Goal: Task Accomplishment & Management: Use online tool/utility

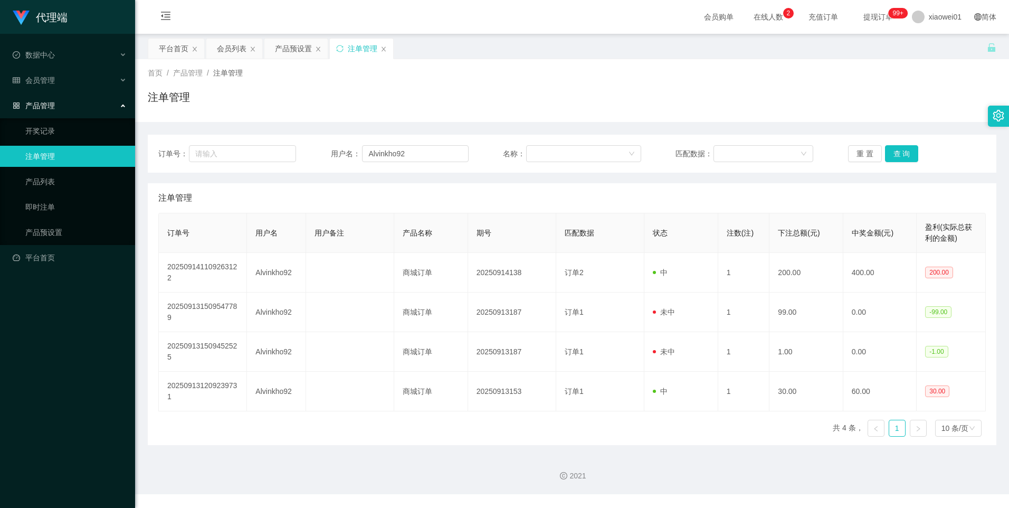
click at [231, 41] on div "会员列表" at bounding box center [232, 49] width 30 height 20
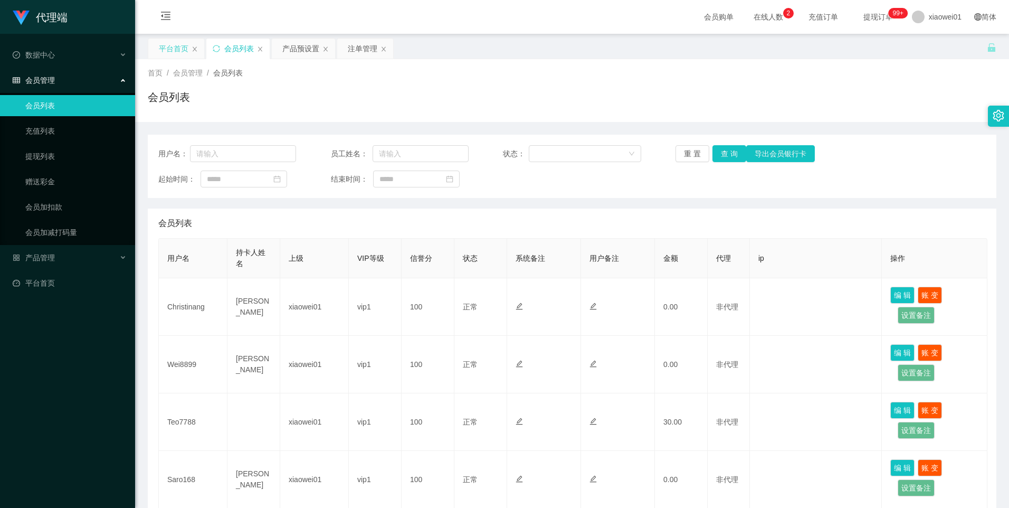
click at [167, 39] on div "平台首页" at bounding box center [174, 49] width 30 height 20
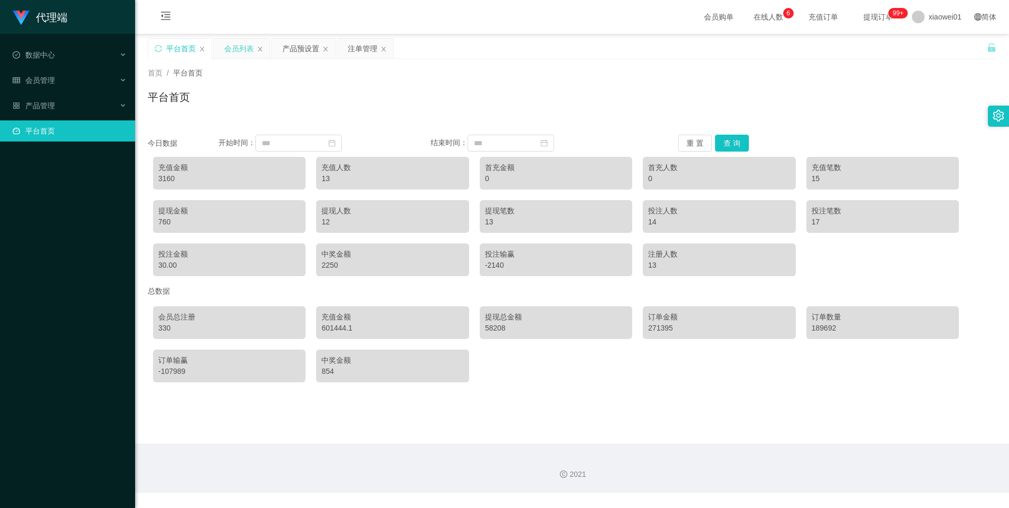
click at [238, 49] on div "会员列表" at bounding box center [239, 49] width 30 height 20
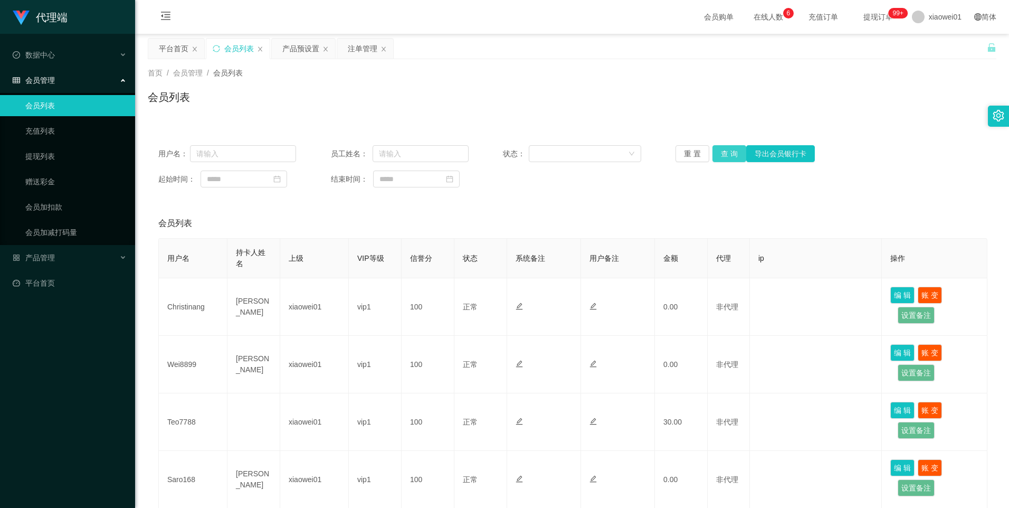
click at [721, 157] on button "查 询" at bounding box center [729, 153] width 34 height 17
click at [173, 46] on div "平台首页" at bounding box center [174, 49] width 30 height 20
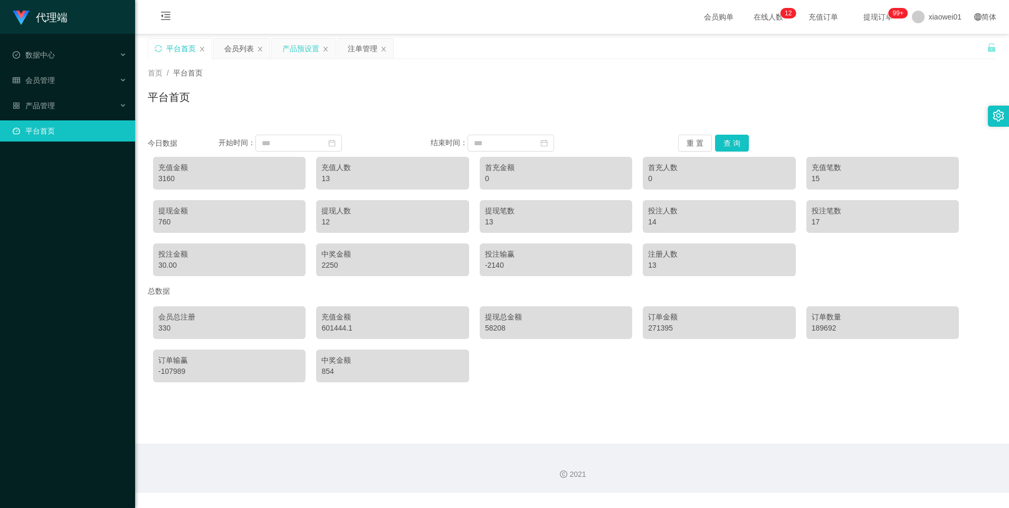
click at [294, 53] on div "产品预设置" at bounding box center [300, 49] width 37 height 20
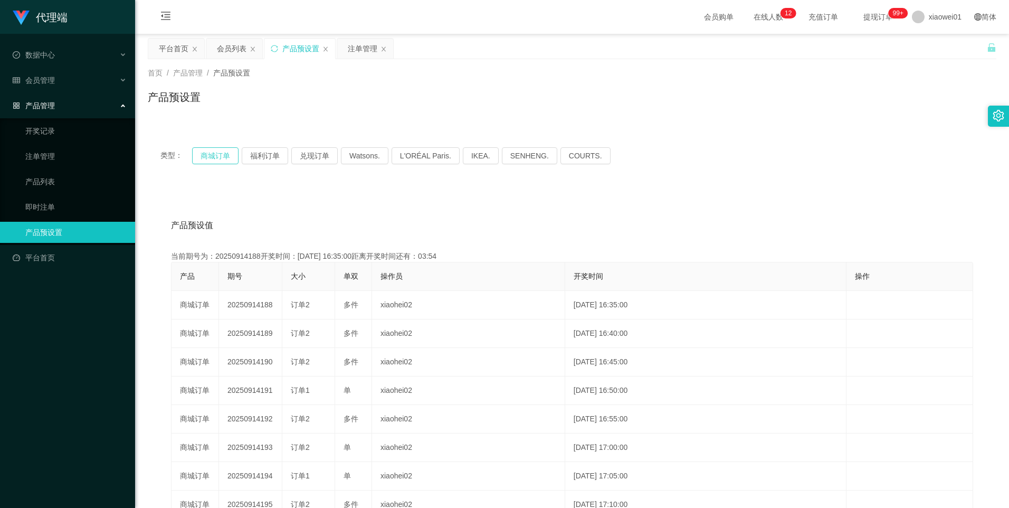
click at [212, 159] on button "商城订单" at bounding box center [215, 155] width 46 height 17
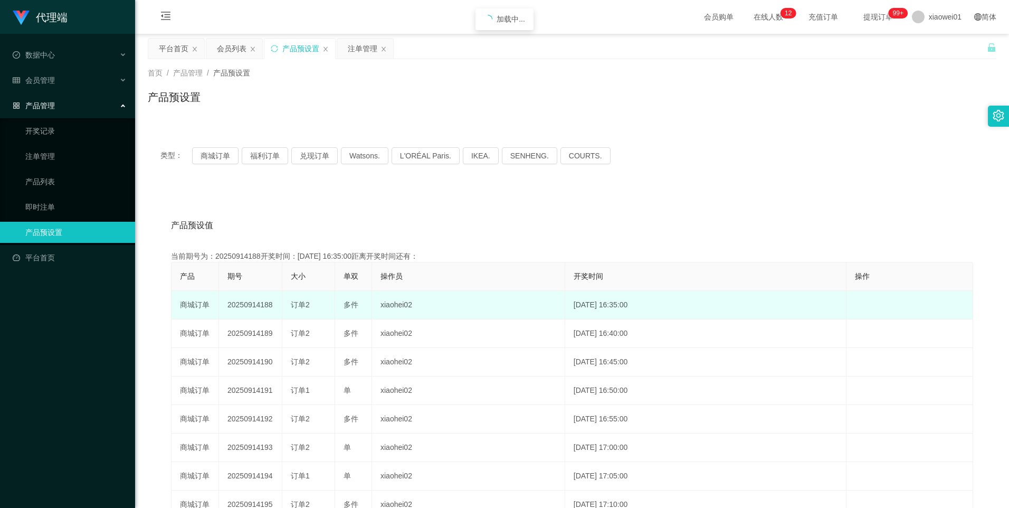
click at [241, 305] on td "20250914188" at bounding box center [250, 305] width 63 height 28
copy td "20250914188"
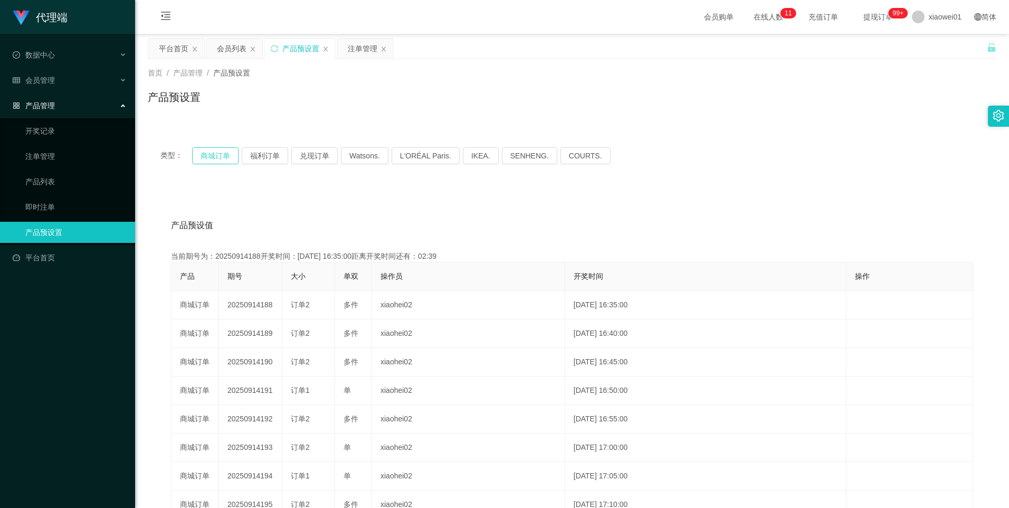
click at [217, 153] on button "商城订单" at bounding box center [215, 155] width 46 height 17
click at [367, 45] on div "注单管理" at bounding box center [363, 49] width 30 height 20
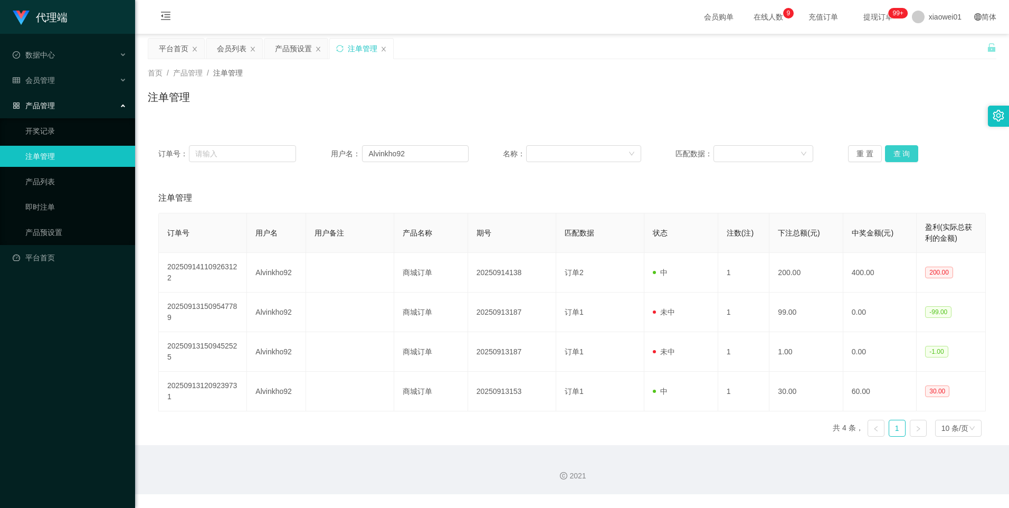
click at [901, 154] on button "查 询" at bounding box center [902, 153] width 34 height 17
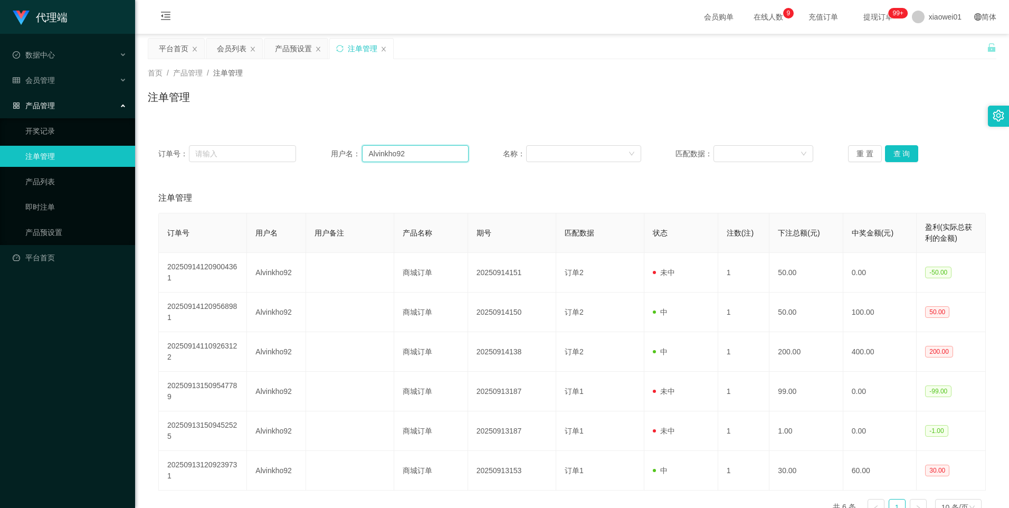
click at [429, 156] on input "Alvinkho92" at bounding box center [415, 153] width 107 height 17
click at [902, 143] on div "订单号： 用户名： 名称： 匹配数据： 重 置 查 询" at bounding box center [572, 154] width 848 height 38
click at [902, 157] on button "查 询" at bounding box center [902, 153] width 34 height 17
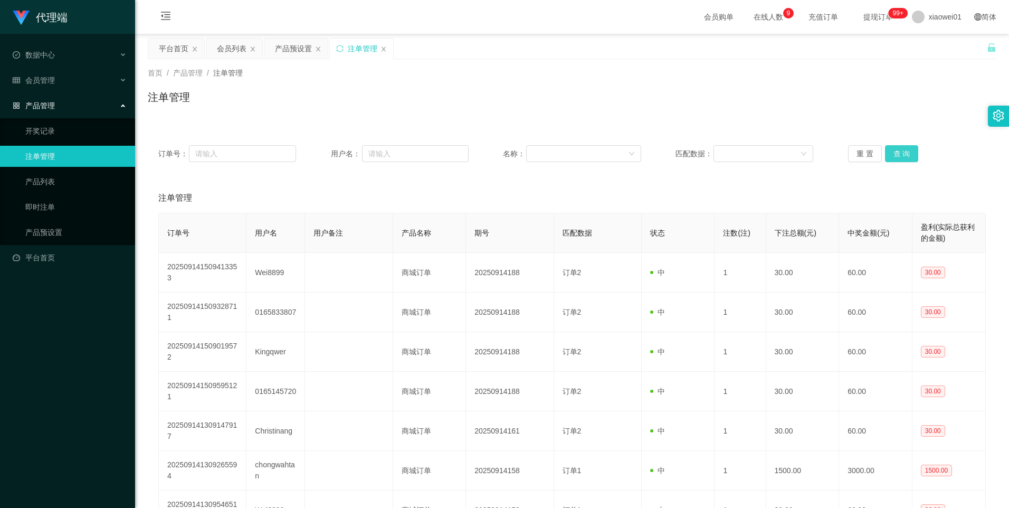
click at [901, 158] on button "查 询" at bounding box center [902, 153] width 34 height 17
click at [286, 51] on div "产品预设置" at bounding box center [293, 49] width 37 height 20
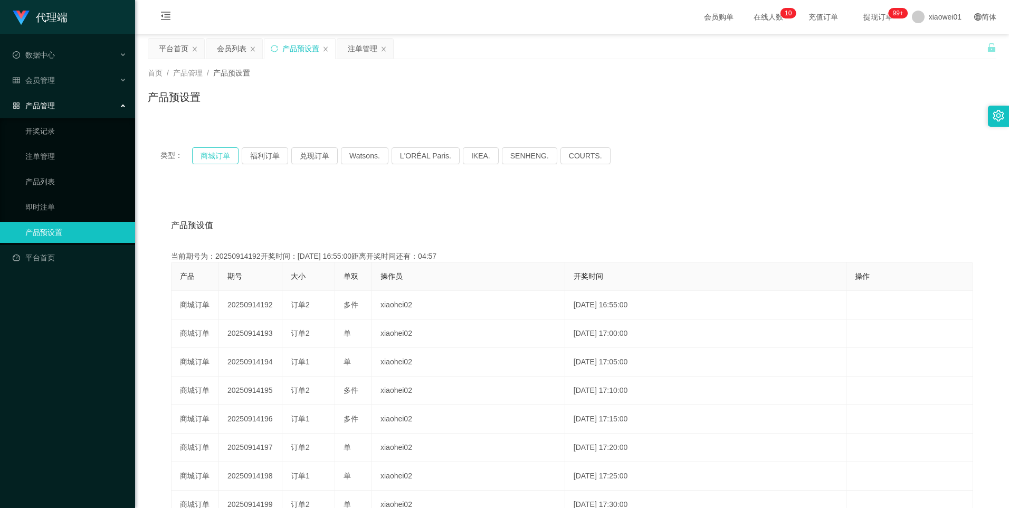
click at [212, 149] on button "商城订单" at bounding box center [215, 155] width 46 height 17
type button "k3wph"
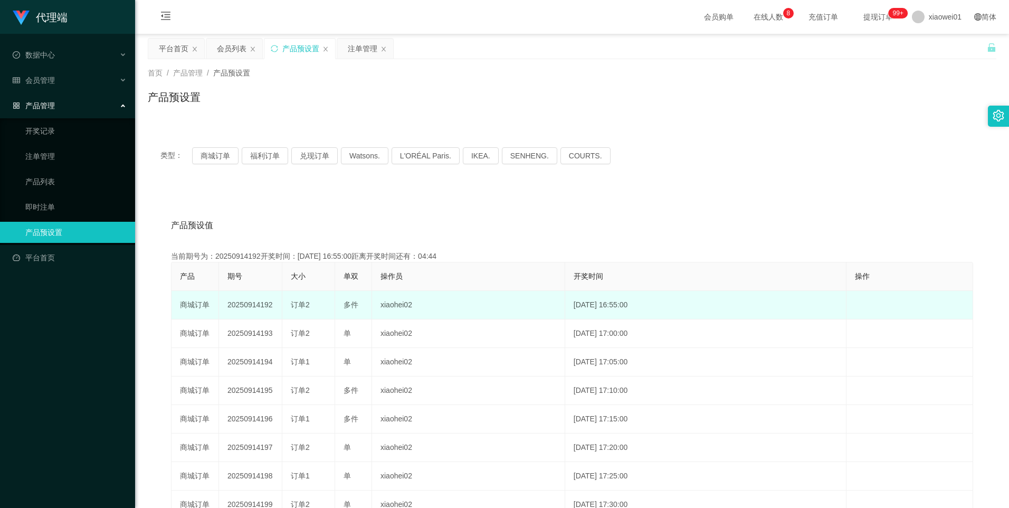
click at [246, 304] on td "20250914192" at bounding box center [250, 305] width 63 height 28
copy td "20250914192"
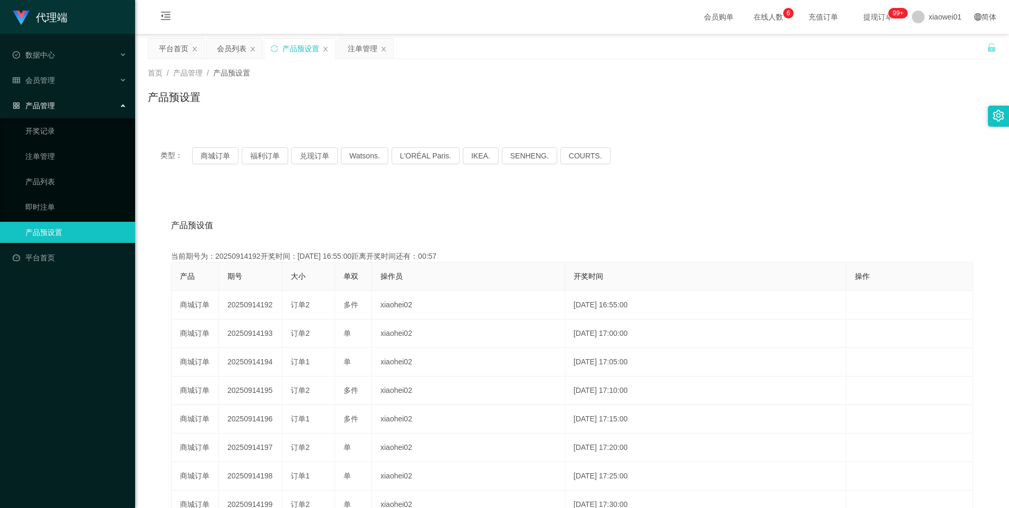
click at [355, 37] on main "关闭左侧 关闭右侧 关闭其它 刷新页面 平台首页 会员列表 产品预设置 注单管理 首页 / 产品管理 / 产品预设置 / 产品预设置 类型： 商城订单 福利订…" at bounding box center [572, 328] width 874 height 588
click at [349, 49] on div "注单管理" at bounding box center [363, 49] width 30 height 20
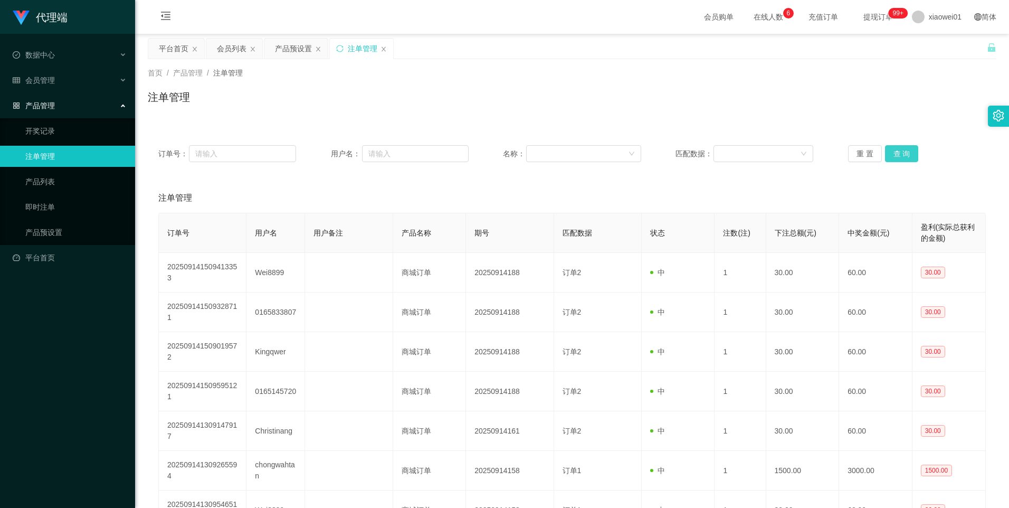
click at [892, 153] on button "查 询" at bounding box center [902, 153] width 34 height 17
click at [295, 50] on div "产品预设置" at bounding box center [293, 49] width 37 height 20
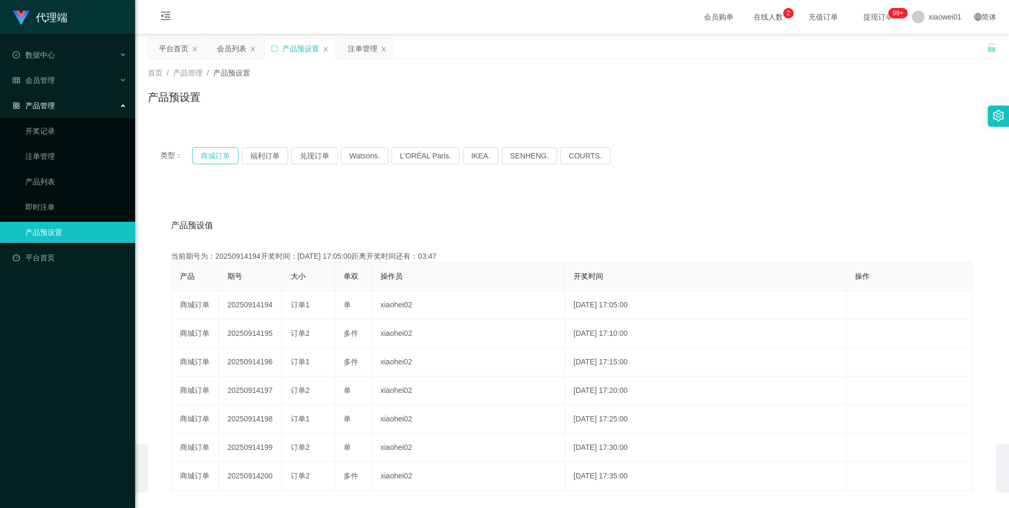
click at [221, 151] on button "商城订单" at bounding box center [215, 155] width 46 height 17
type button "k3wph"
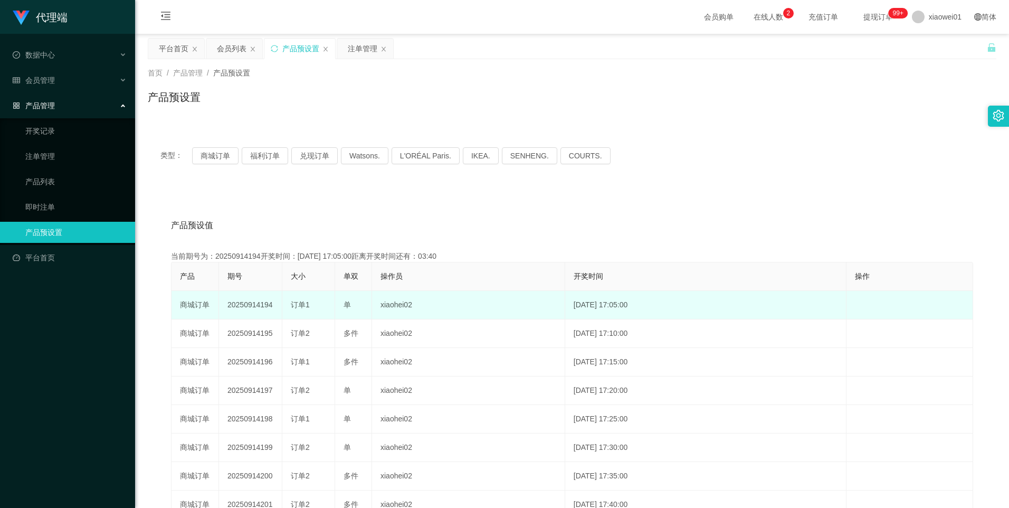
click at [248, 302] on td "20250914194" at bounding box center [250, 305] width 63 height 28
copy td "20250914194"
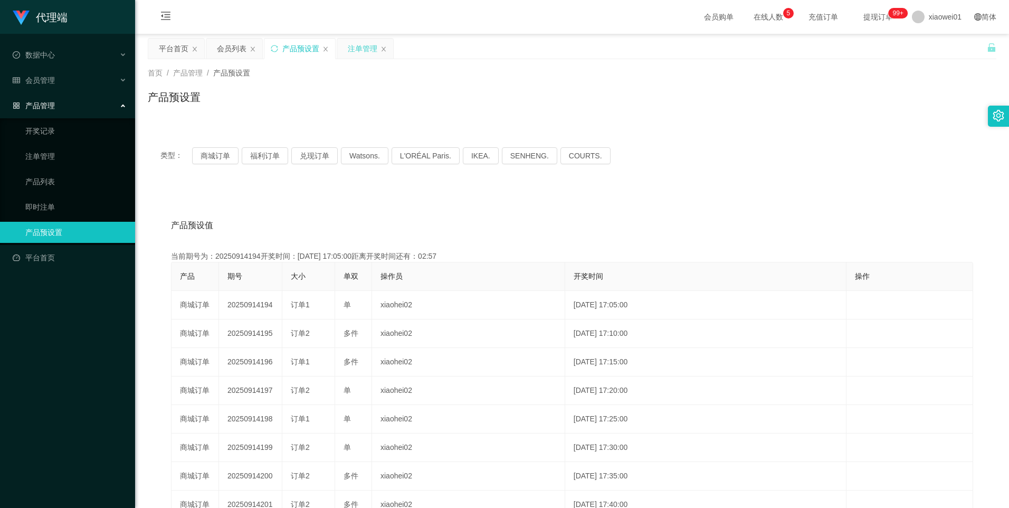
click at [357, 48] on div "注单管理" at bounding box center [363, 49] width 30 height 20
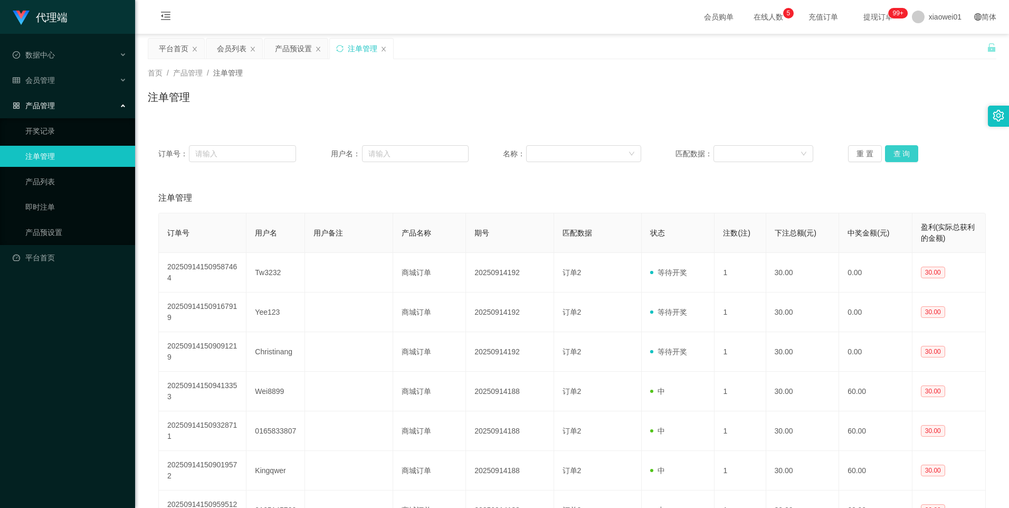
click at [897, 157] on button "查 询" at bounding box center [902, 153] width 34 height 17
click at [903, 154] on button "查 询" at bounding box center [902, 153] width 34 height 17
click at [903, 150] on button "查 询" at bounding box center [902, 153] width 34 height 17
click at [891, 153] on button "查 询" at bounding box center [902, 153] width 34 height 17
click at [891, 152] on button "查 询" at bounding box center [902, 153] width 34 height 17
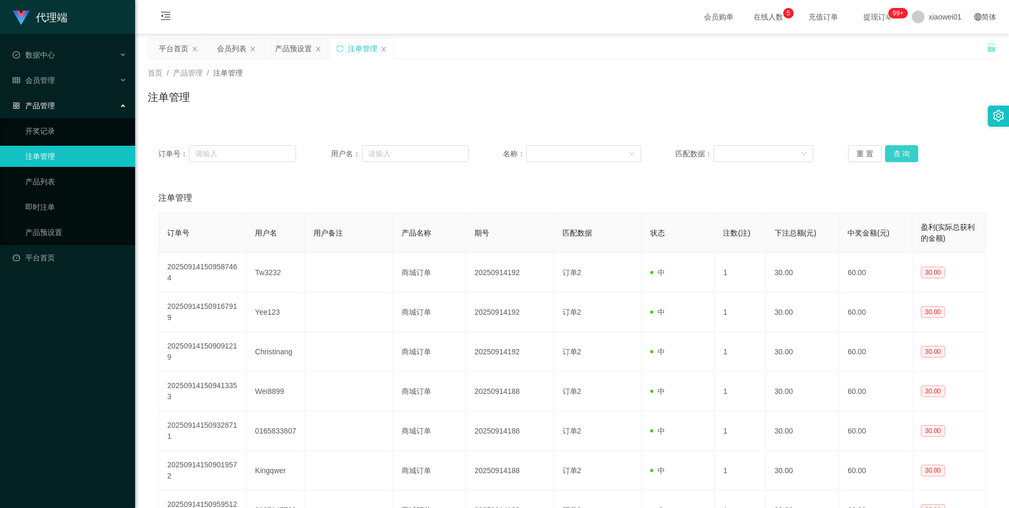
click at [899, 152] on button "查 询" at bounding box center [902, 153] width 34 height 17
click at [276, 46] on div "产品预设置" at bounding box center [293, 49] width 37 height 20
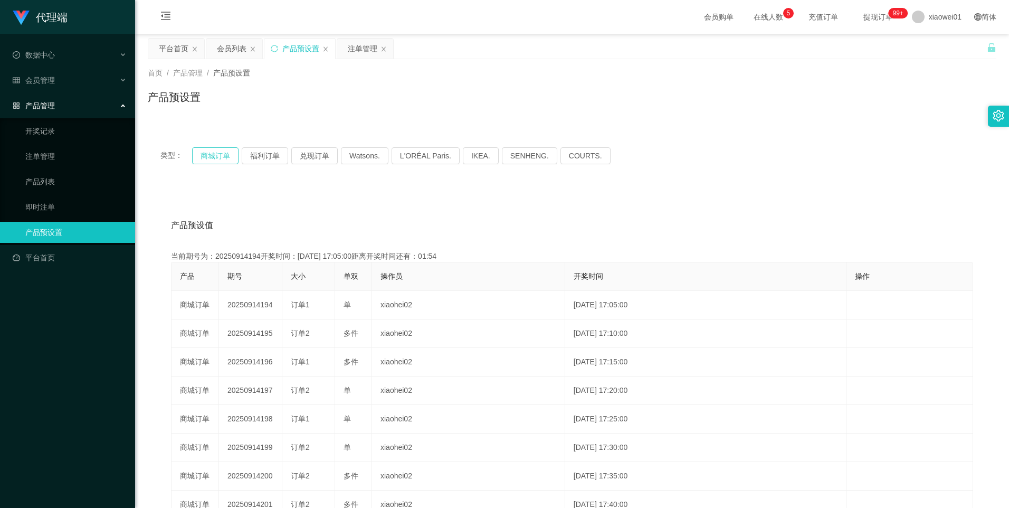
click at [213, 154] on button "商城订单" at bounding box center [215, 155] width 46 height 17
type button "k3wph"
drag, startPoint x: 364, startPoint y: 45, endPoint x: 364, endPoint y: 95, distance: 49.6
click at [364, 45] on div "注单管理" at bounding box center [363, 49] width 30 height 20
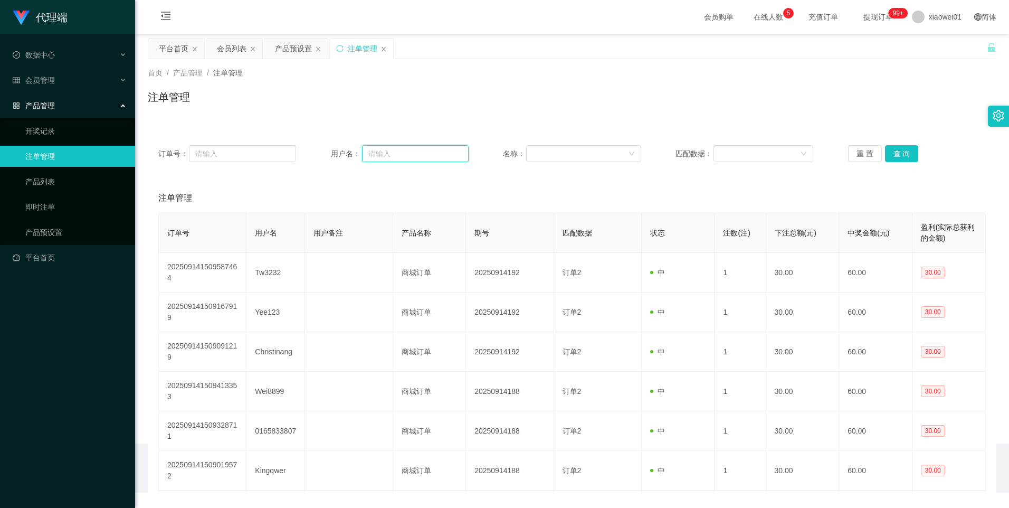
click at [415, 155] on input "text" at bounding box center [415, 153] width 107 height 17
paste input ": wilsonlooi98"
click at [371, 154] on input ": wilsonlooi98" at bounding box center [415, 153] width 107 height 17
type input ": wilsonlooi98"
click at [223, 46] on div "会员列表" at bounding box center [232, 49] width 30 height 20
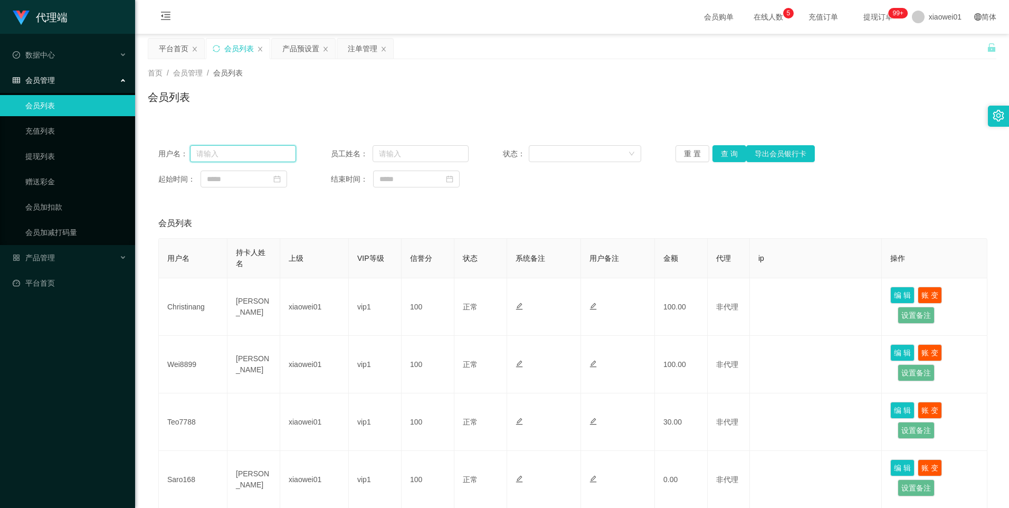
click at [278, 152] on input "text" at bounding box center [243, 153] width 107 height 17
paste input ": wilsonlooi98"
drag, startPoint x: 200, startPoint y: 157, endPoint x: 216, endPoint y: 181, distance: 29.4
click at [200, 157] on input ": wilsonlooi98" at bounding box center [243, 153] width 107 height 17
type input "wilsonlooi98"
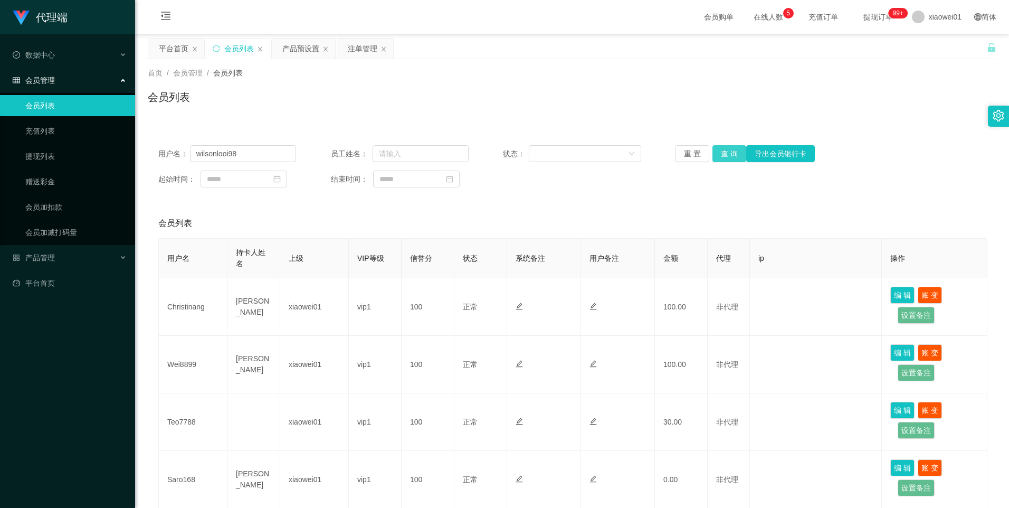
click at [722, 154] on button "查 询" at bounding box center [729, 153] width 34 height 17
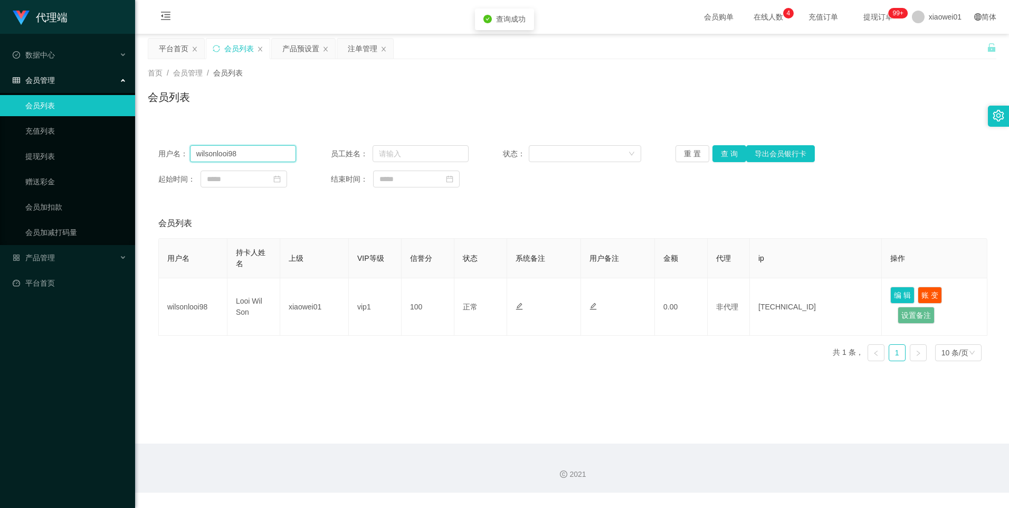
click at [251, 159] on input "wilsonlooi98" at bounding box center [243, 153] width 107 height 17
click at [59, 159] on link "提现列表" at bounding box center [75, 156] width 101 height 21
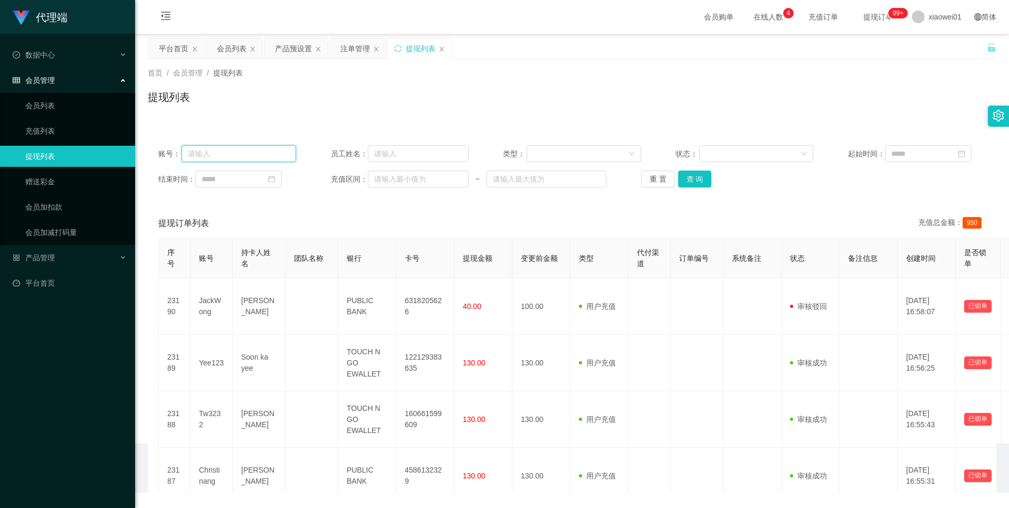
click at [294, 155] on input "text" at bounding box center [238, 153] width 114 height 17
paste input "wilsonlooi98"
type input "wilsonlooi98"
click at [689, 183] on button "查 询" at bounding box center [695, 178] width 34 height 17
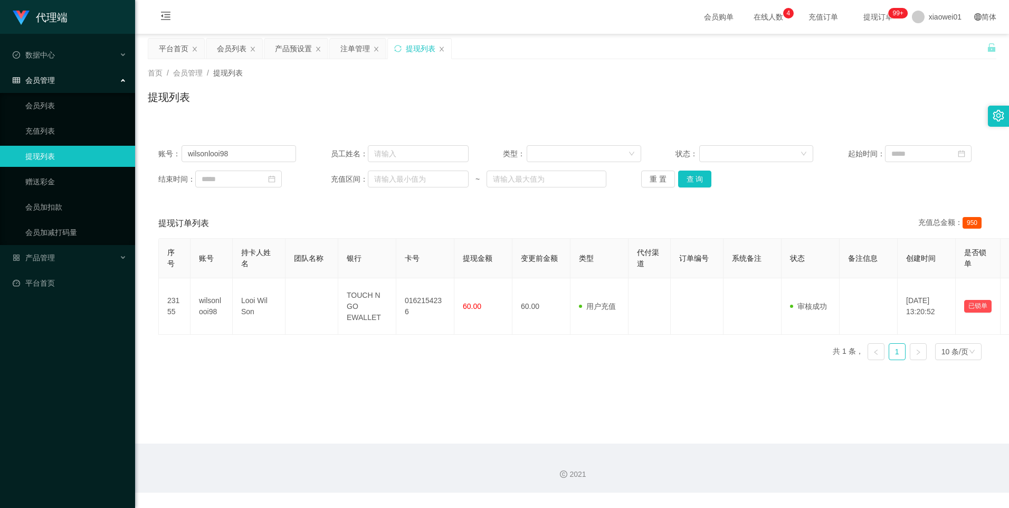
click at [293, 50] on div "产品预设置" at bounding box center [293, 49] width 37 height 20
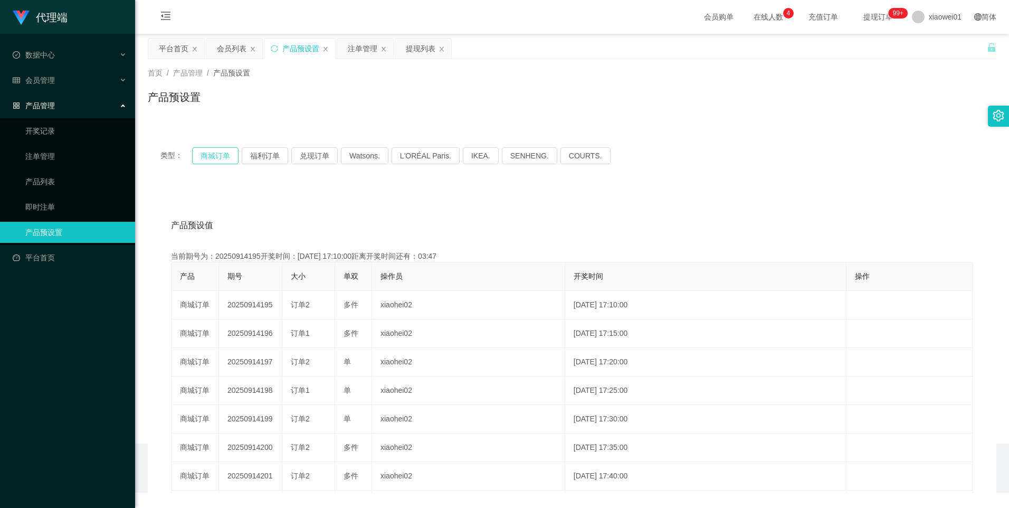
click at [224, 151] on button "商城订单" at bounding box center [215, 155] width 46 height 17
type button "k3wph"
click at [213, 152] on button "商城订单" at bounding box center [215, 155] width 46 height 17
click at [376, 49] on div "注单管理" at bounding box center [363, 49] width 30 height 20
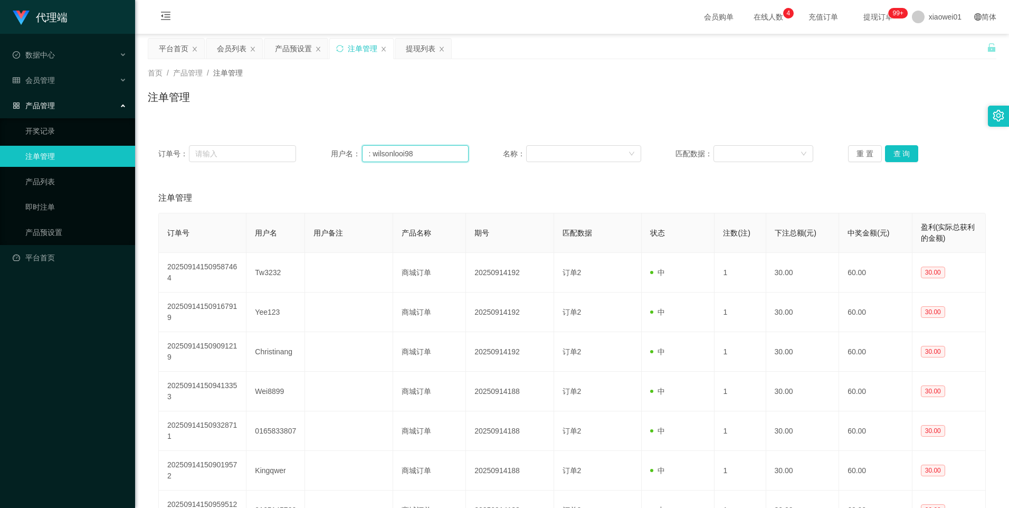
click at [438, 155] on input ": wilsonlooi98" at bounding box center [415, 153] width 107 height 17
drag, startPoint x: 371, startPoint y: 153, endPoint x: 373, endPoint y: 184, distance: 30.6
click at [371, 153] on input ": wilsonlooi98" at bounding box center [415, 153] width 107 height 17
click at [891, 154] on button "查 询" at bounding box center [902, 153] width 34 height 17
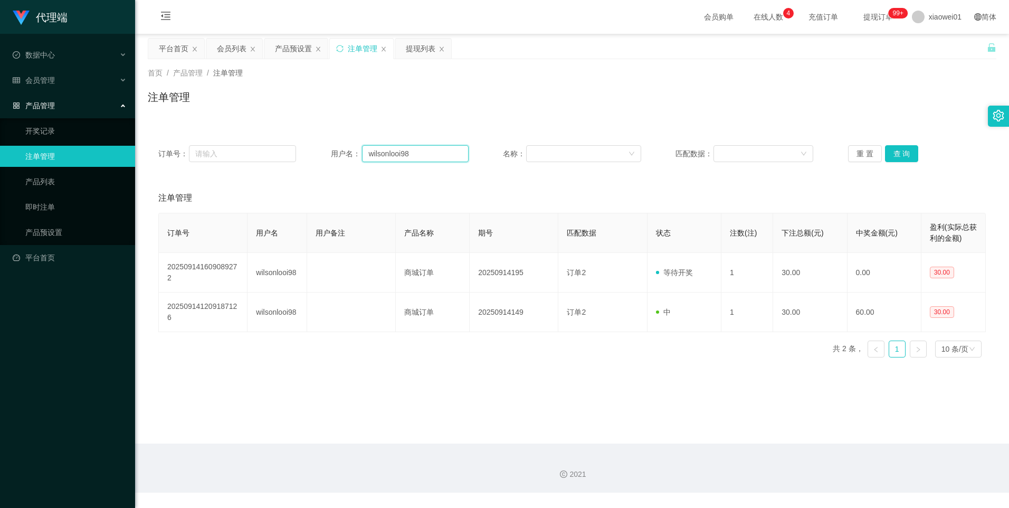
click at [436, 151] on input "wilsonlooi98" at bounding box center [415, 153] width 107 height 17
paste input "JackWong"
type input "JackWong"
click at [888, 153] on button "查 询" at bounding box center [902, 153] width 34 height 17
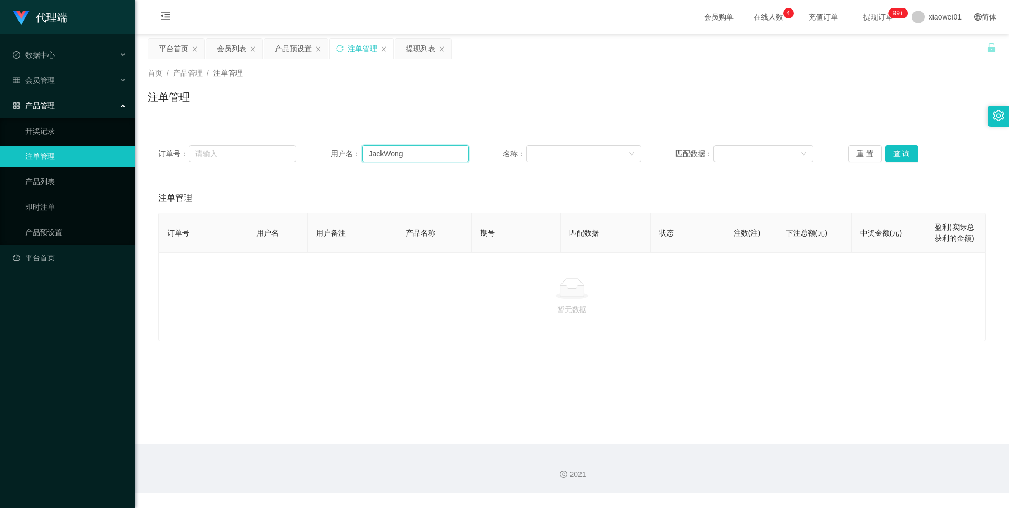
click at [368, 157] on input "JackWong" at bounding box center [415, 153] width 107 height 17
drag, startPoint x: 897, startPoint y: 147, endPoint x: 877, endPoint y: 179, distance: 37.2
click at [897, 147] on button "查 询" at bounding box center [902, 153] width 34 height 17
click at [280, 44] on div "产品预设置" at bounding box center [293, 49] width 37 height 20
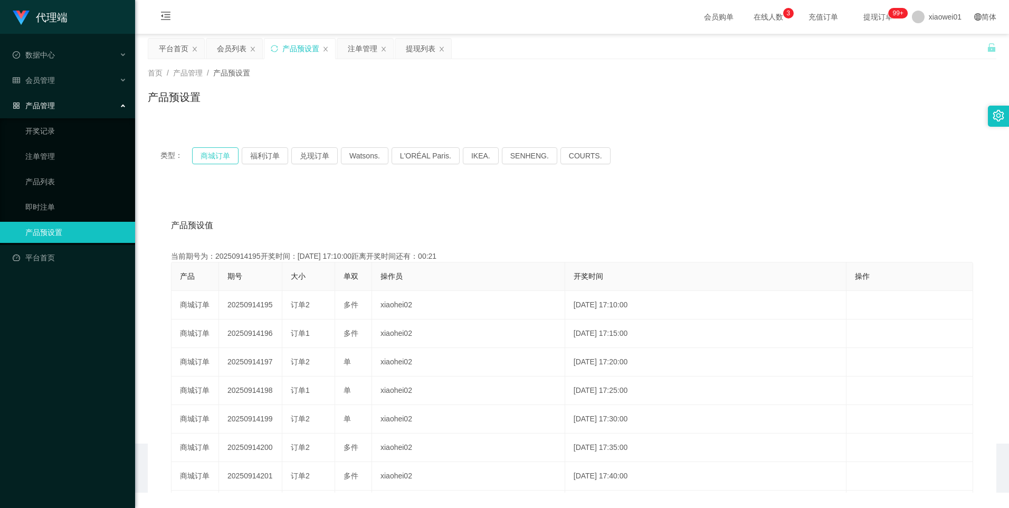
click at [222, 153] on button "商城订单" at bounding box center [215, 155] width 46 height 17
click at [349, 47] on div "注单管理" at bounding box center [363, 49] width 30 height 20
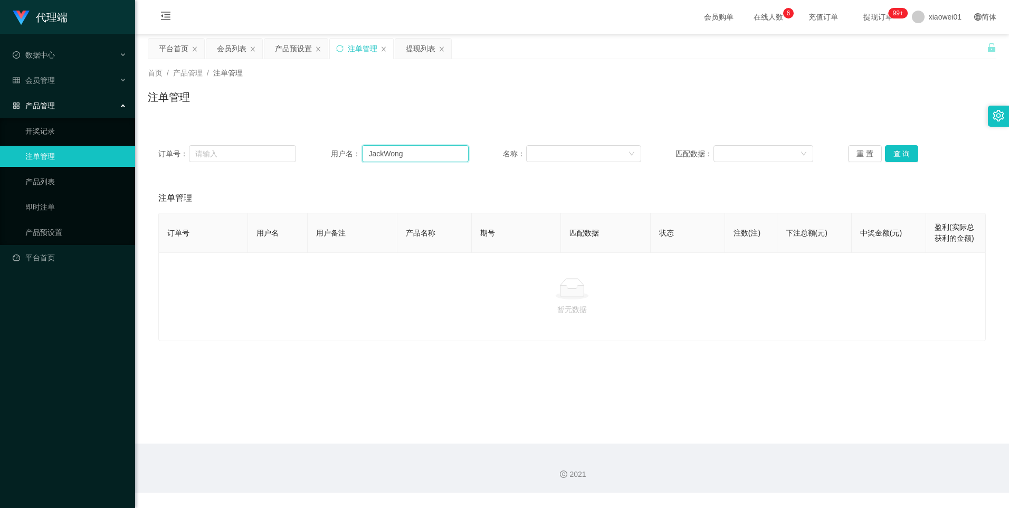
click at [425, 157] on input "JackWong" at bounding box center [415, 153] width 107 height 17
drag, startPoint x: 425, startPoint y: 157, endPoint x: 573, endPoint y: 195, distance: 153.0
click at [425, 157] on input "JackWong" at bounding box center [415, 153] width 107 height 17
drag, startPoint x: 902, startPoint y: 154, endPoint x: 871, endPoint y: 216, distance: 69.1
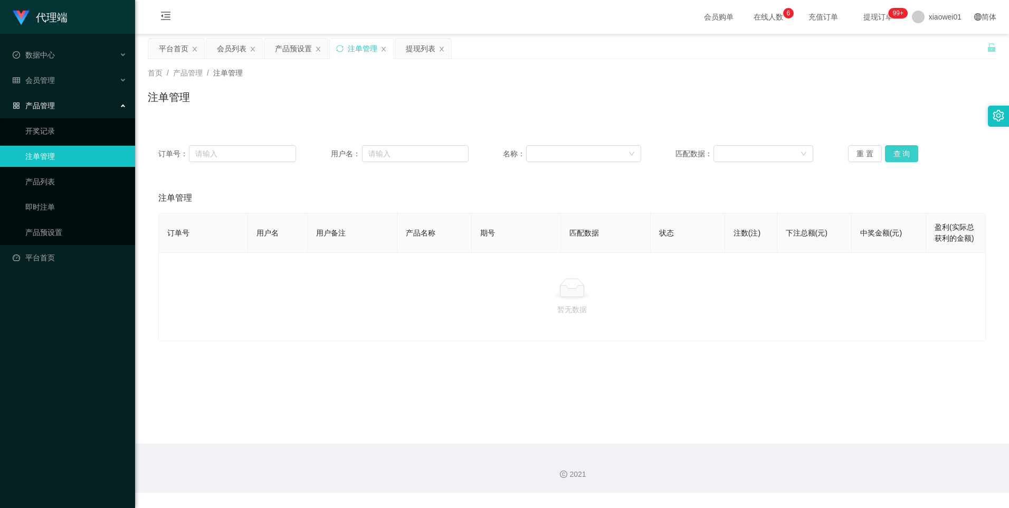
click at [902, 154] on button "查 询" at bounding box center [902, 153] width 34 height 17
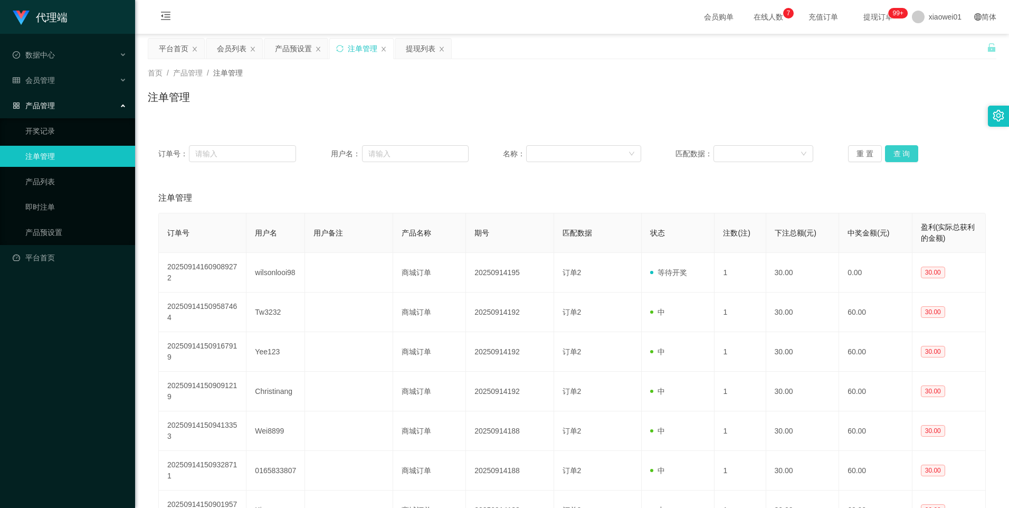
click at [887, 150] on button "查 询" at bounding box center [902, 153] width 34 height 17
click at [377, 153] on input "text" at bounding box center [415, 153] width 107 height 17
paste input "JackWong"
type input "JackWong"
click at [900, 146] on button "查 询" at bounding box center [902, 153] width 34 height 17
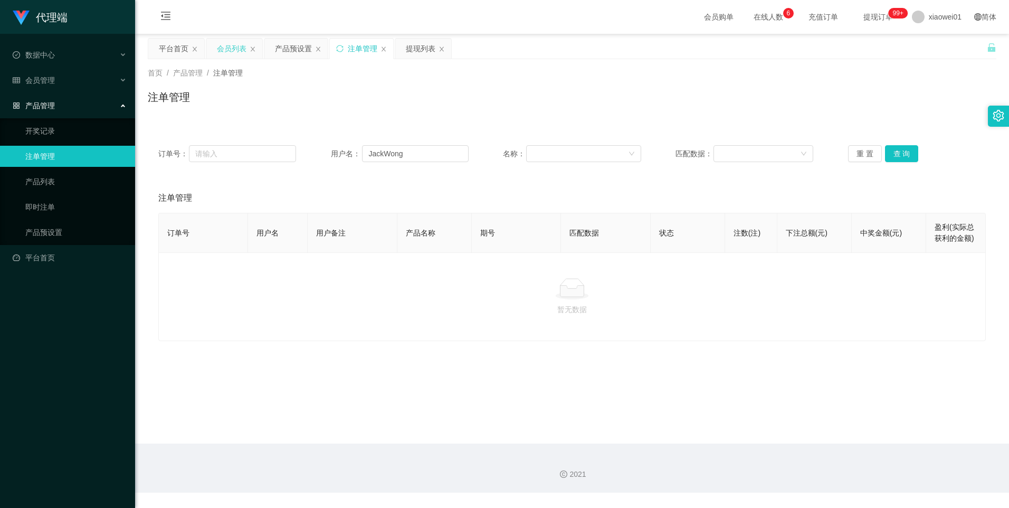
click at [228, 49] on div "会员列表" at bounding box center [232, 49] width 30 height 20
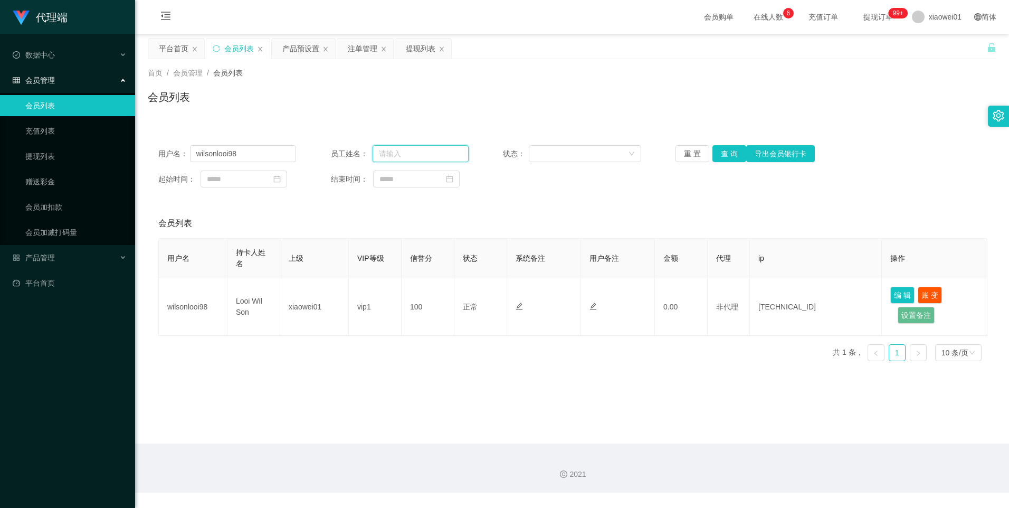
click at [399, 152] on input "text" at bounding box center [420, 153] width 96 height 17
click at [266, 157] on input "wilsonlooi98" at bounding box center [243, 153] width 107 height 17
paste input "JackWong"
type input "JackWong"
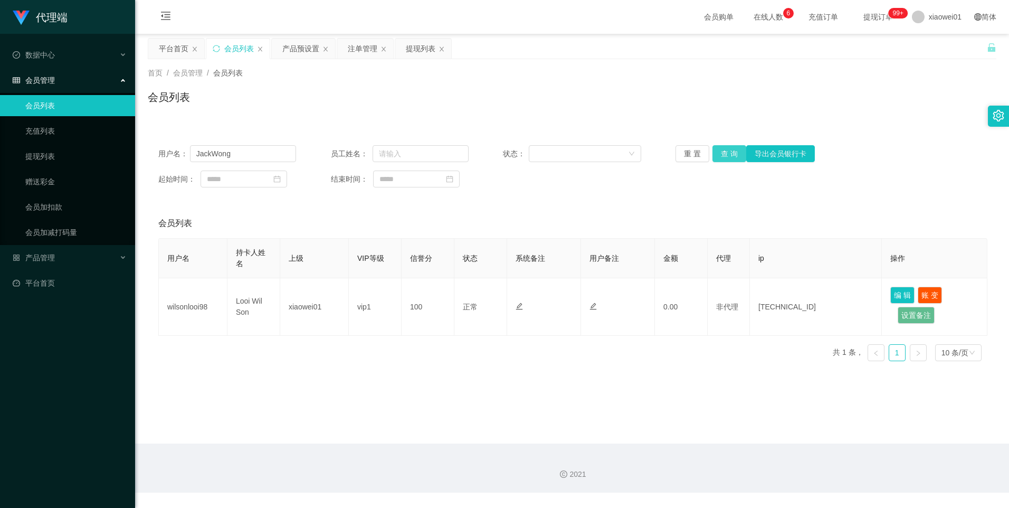
drag, startPoint x: 721, startPoint y: 158, endPoint x: 722, endPoint y: 174, distance: 16.4
click at [721, 158] on button "查 询" at bounding box center [729, 153] width 34 height 17
drag, startPoint x: 303, startPoint y: 50, endPoint x: 302, endPoint y: 71, distance: 21.1
click at [303, 50] on div "产品预设置" at bounding box center [300, 49] width 37 height 20
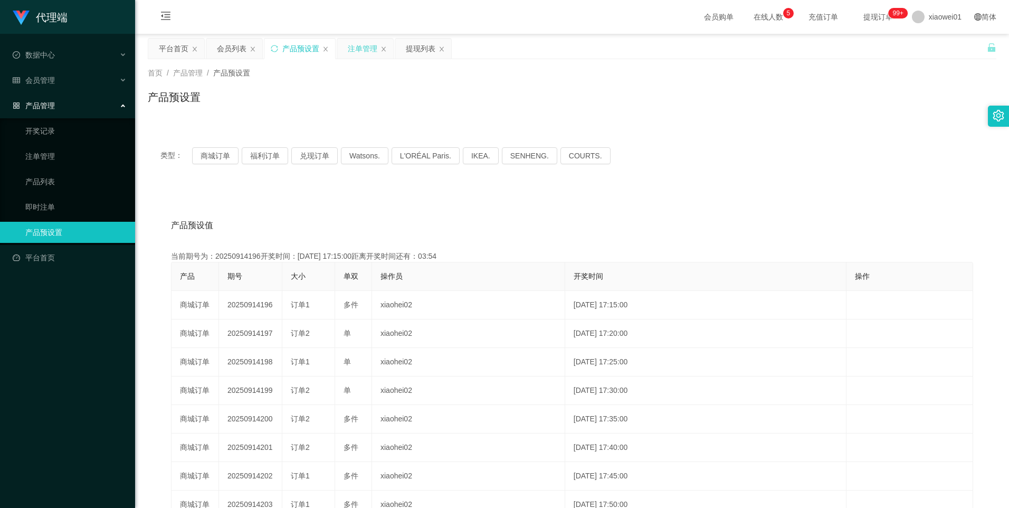
click at [355, 46] on div "注单管理" at bounding box center [363, 49] width 30 height 20
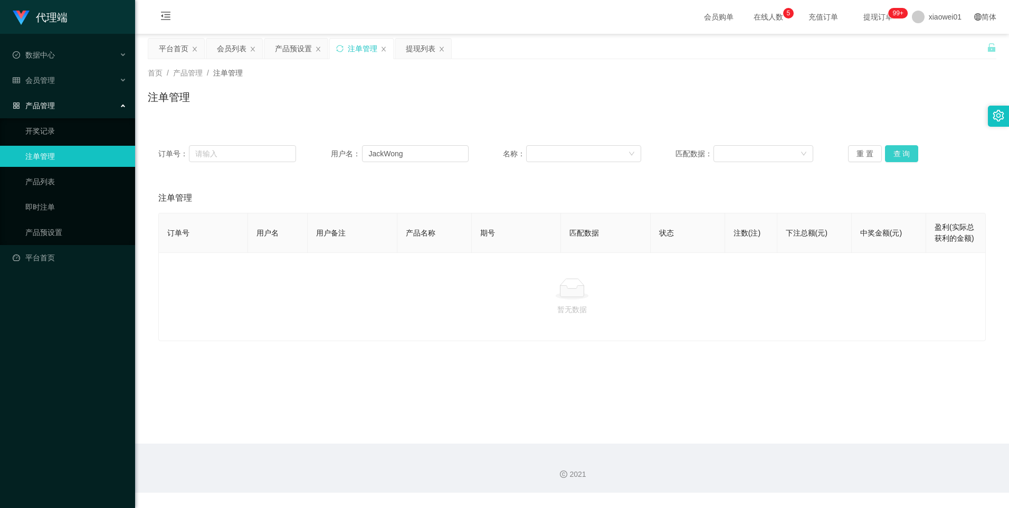
click at [891, 152] on button "查 询" at bounding box center [902, 153] width 34 height 17
click at [414, 159] on input "JackWong" at bounding box center [415, 153] width 107 height 17
drag, startPoint x: 272, startPoint y: 43, endPoint x: 281, endPoint y: 54, distance: 14.6
click at [272, 43] on div "产品预设置" at bounding box center [295, 49] width 63 height 20
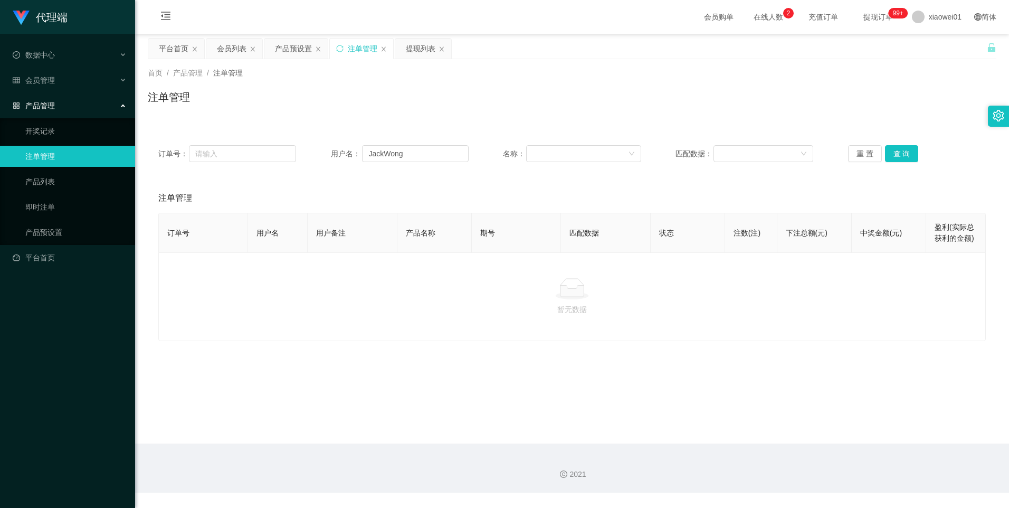
click at [290, 43] on div "产品预设置" at bounding box center [293, 49] width 37 height 20
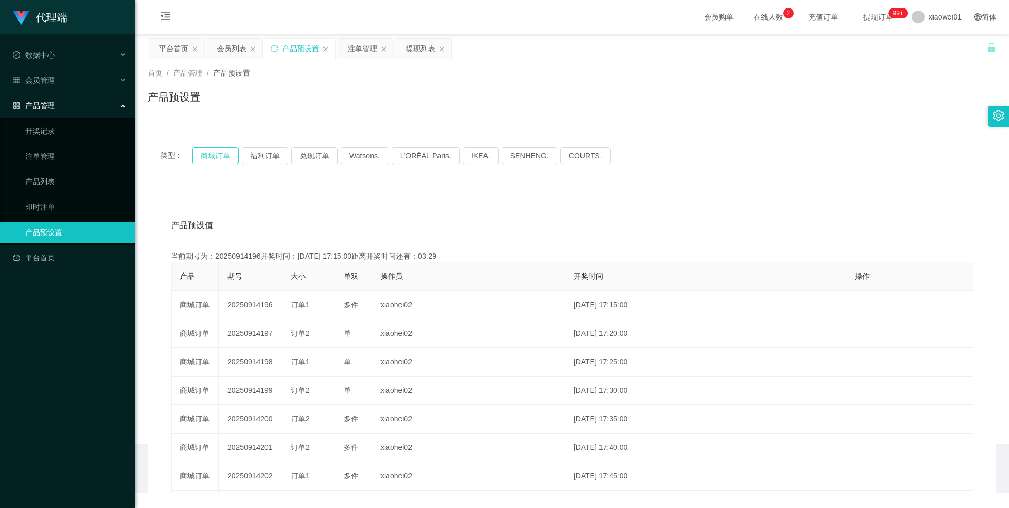
click at [211, 154] on button "商城订单" at bounding box center [215, 155] width 46 height 17
type button "k3wph"
click at [225, 45] on div "会员列表" at bounding box center [232, 49] width 30 height 20
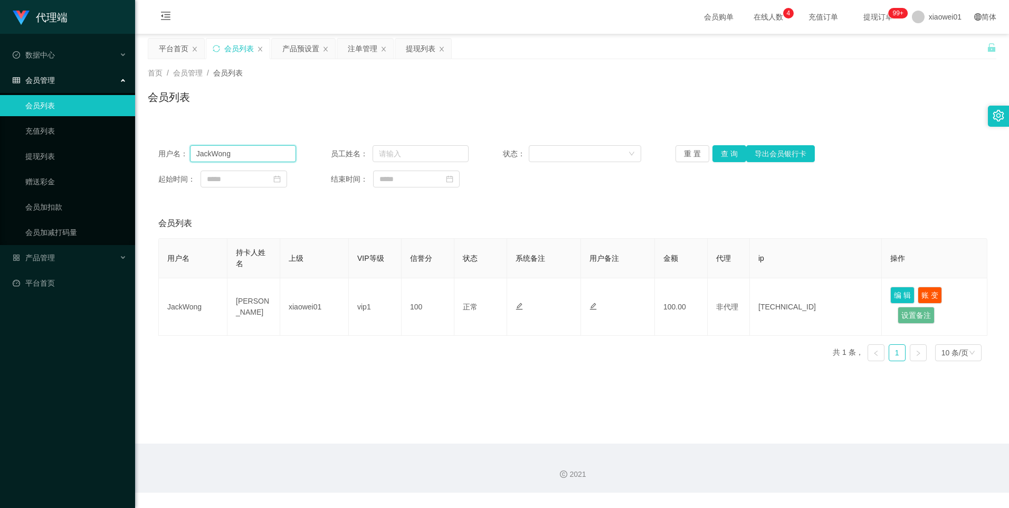
click at [254, 158] on input "JackWong" at bounding box center [243, 153] width 107 height 17
drag, startPoint x: 407, startPoint y: 49, endPoint x: 427, endPoint y: 86, distance: 42.5
click at [409, 49] on div "提现列表" at bounding box center [421, 49] width 30 height 20
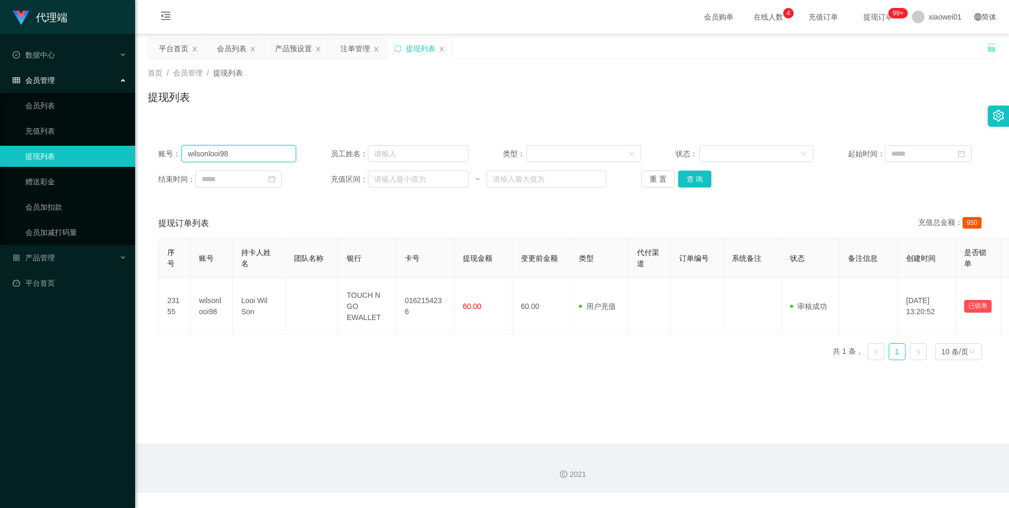
click at [259, 153] on input "wilsonlooi98" at bounding box center [238, 153] width 114 height 17
paste input "JackWong"
type input "JackWong"
click at [690, 180] on button "查 询" at bounding box center [695, 178] width 34 height 17
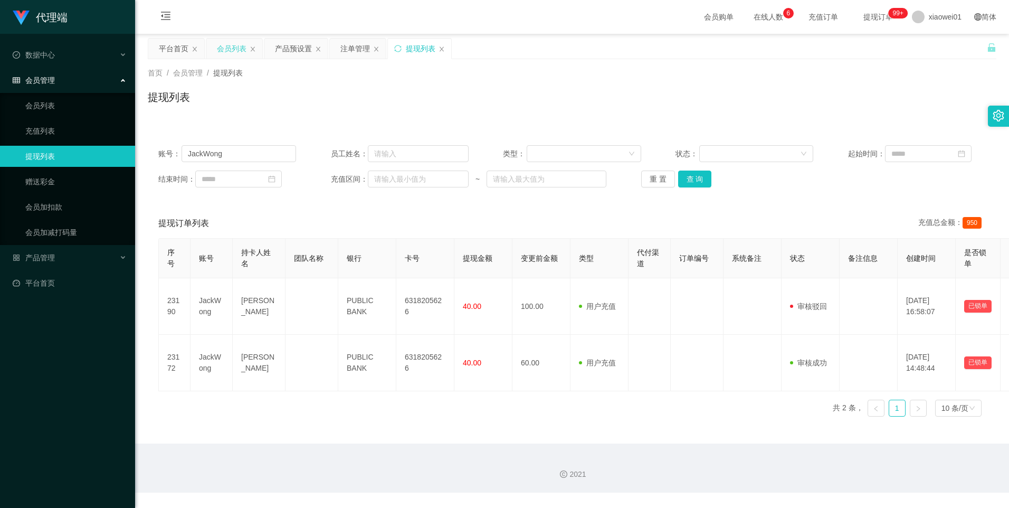
click at [228, 49] on div "会员列表" at bounding box center [232, 49] width 30 height 20
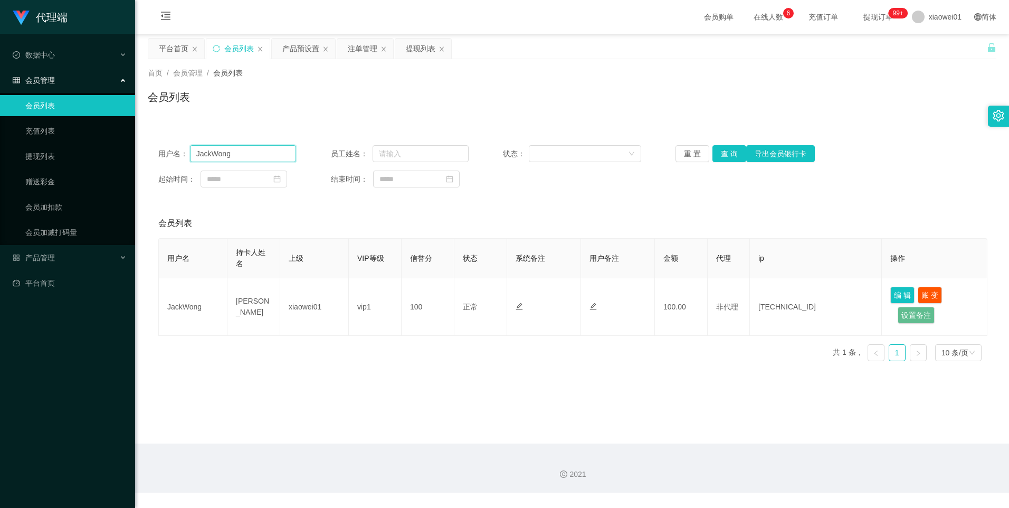
click at [252, 158] on input "JackWong" at bounding box center [243, 153] width 107 height 17
paste input "Alvinkho92"
type input "Alvinkho92"
click at [722, 155] on button "查 询" at bounding box center [729, 153] width 34 height 17
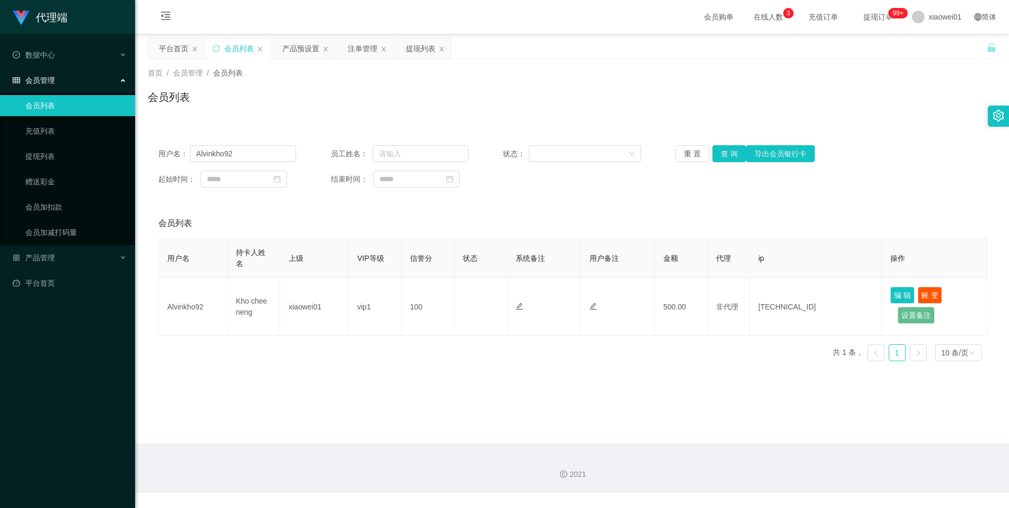
click at [288, 47] on div "产品预设置" at bounding box center [300, 49] width 37 height 20
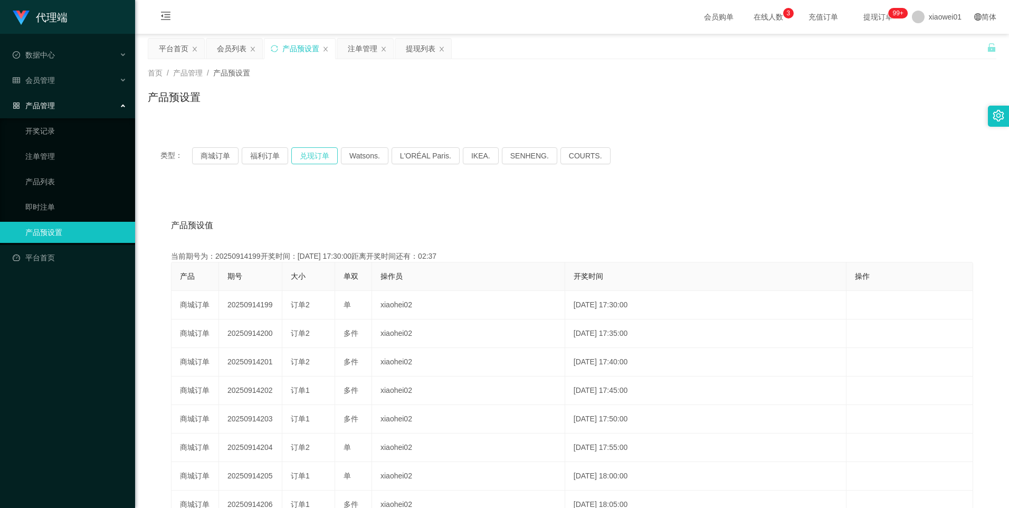
click at [315, 157] on button "兑现订单" at bounding box center [314, 155] width 46 height 17
click at [216, 155] on button "商城订单" at bounding box center [215, 155] width 46 height 17
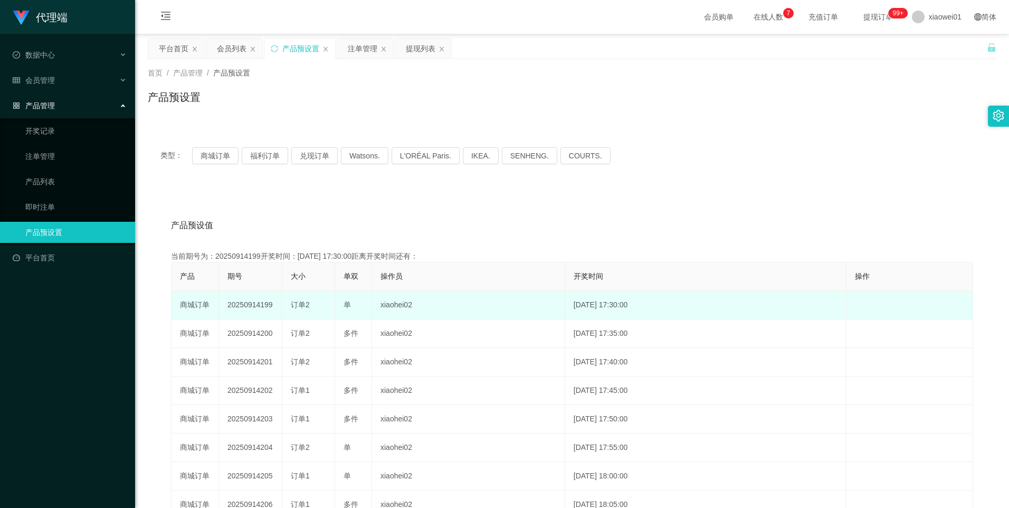
click at [253, 304] on td "20250914199" at bounding box center [250, 305] width 63 height 28
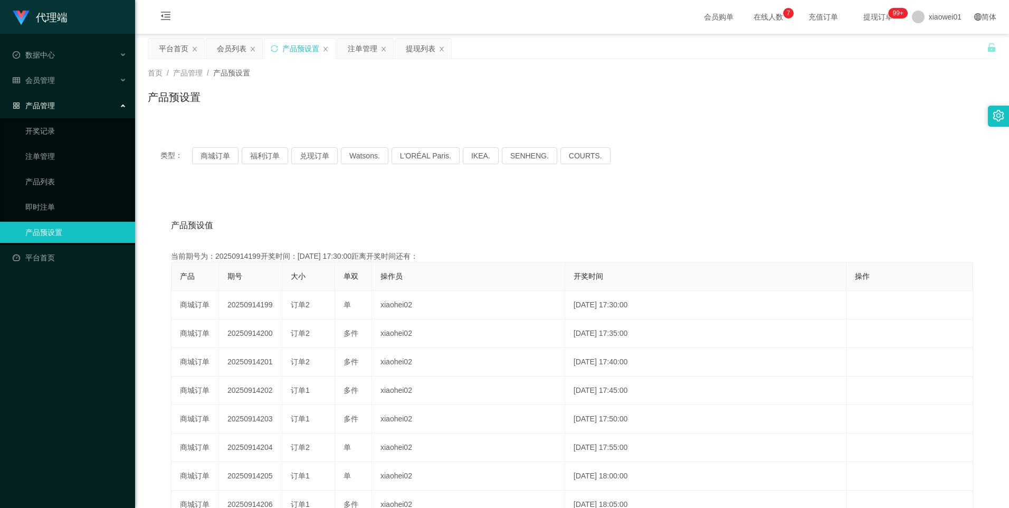
copy td "20250914199"
click at [309, 155] on button "兑现订单" at bounding box center [314, 155] width 46 height 17
click at [314, 160] on button "兑现订单" at bounding box center [314, 155] width 46 height 17
click at [319, 156] on button "兑现订单" at bounding box center [314, 155] width 46 height 17
click at [218, 157] on button "商城订单" at bounding box center [215, 155] width 46 height 17
